Goal: Transaction & Acquisition: Purchase product/service

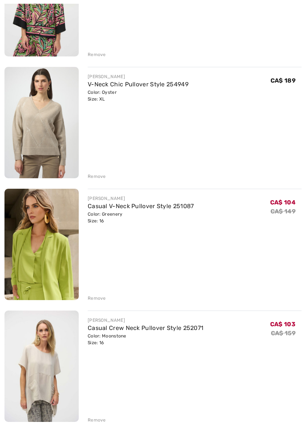
scroll to position [2116, 0]
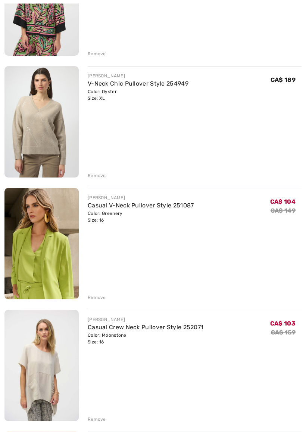
click at [101, 296] on div "Remove" at bounding box center [97, 297] width 18 height 7
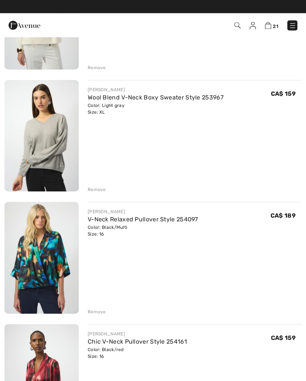
scroll to position [1615, 0]
click at [36, 146] on img at bounding box center [41, 135] width 74 height 111
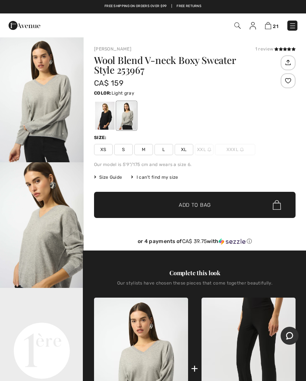
click at [34, 120] on img "1 / 6" at bounding box center [42, 100] width 84 height 126
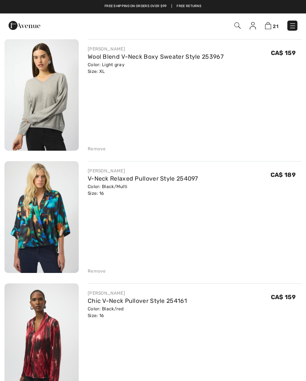
scroll to position [1655, 0]
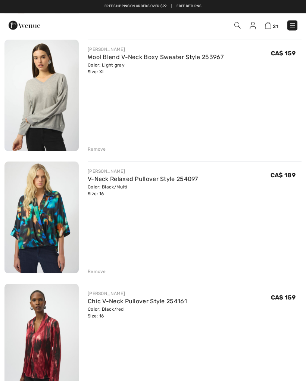
click at [34, 340] on img at bounding box center [41, 339] width 74 height 111
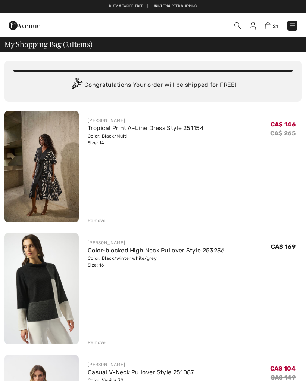
scroll to position [1655, 0]
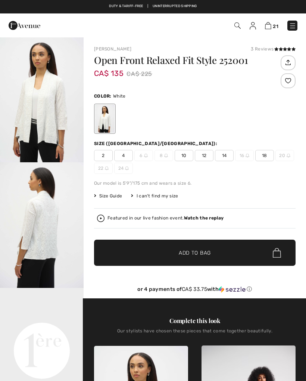
checkbox input "true"
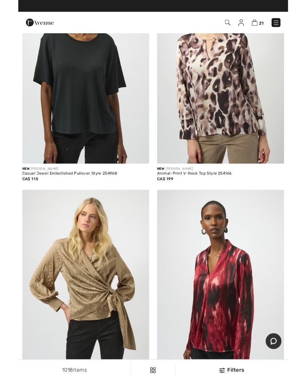
scroll to position [1936, 0]
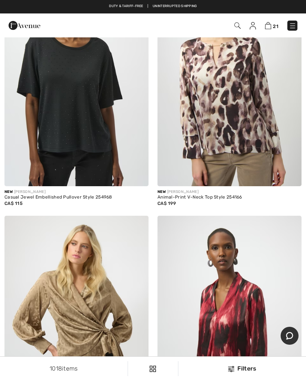
click at [231, 134] on img at bounding box center [230, 78] width 144 height 216
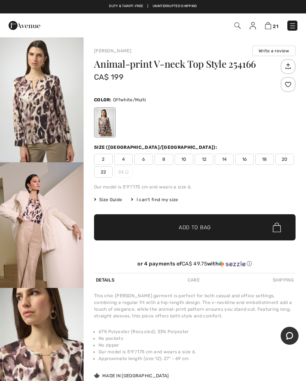
click at [248, 159] on span "16" at bounding box center [244, 159] width 19 height 11
click at [196, 226] on span "Add to Bag" at bounding box center [195, 227] width 32 height 8
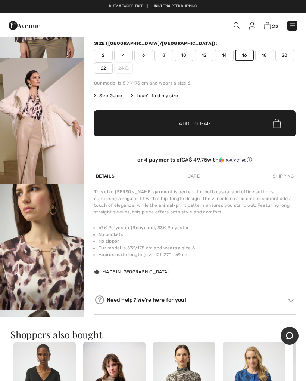
scroll to position [103, 0]
